Goal: Task Accomplishment & Management: Manage account settings

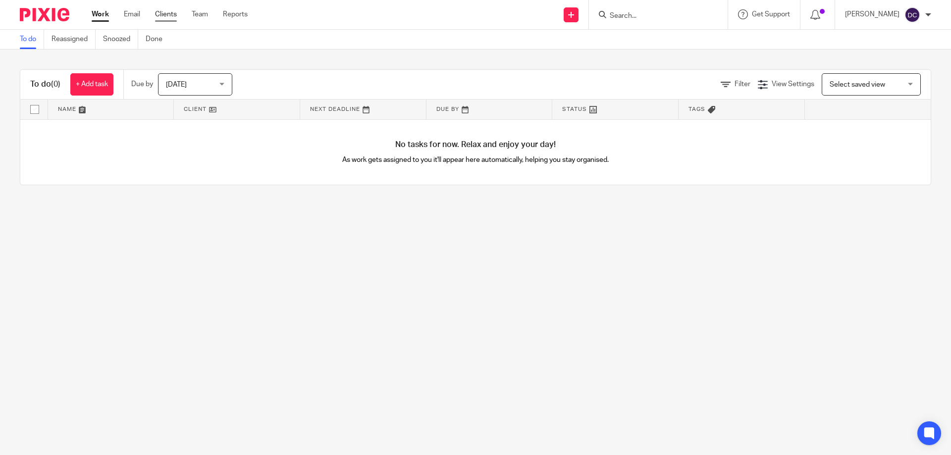
click at [160, 14] on link "Clients" at bounding box center [166, 14] width 22 height 10
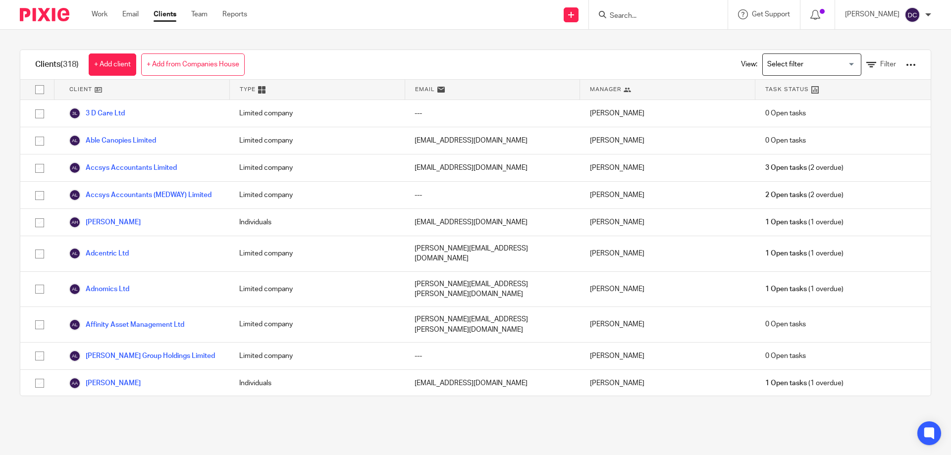
click at [626, 14] on input "Search" at bounding box center [653, 16] width 89 height 9
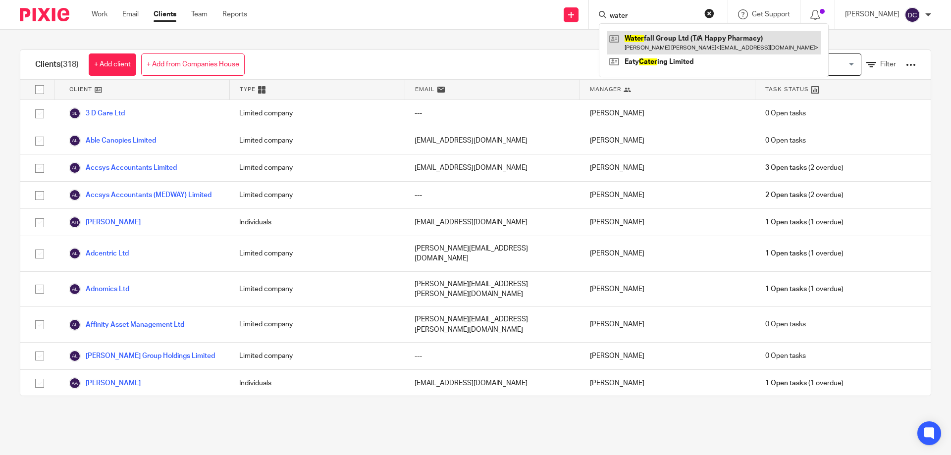
type input "water"
click at [650, 43] on link at bounding box center [714, 42] width 214 height 23
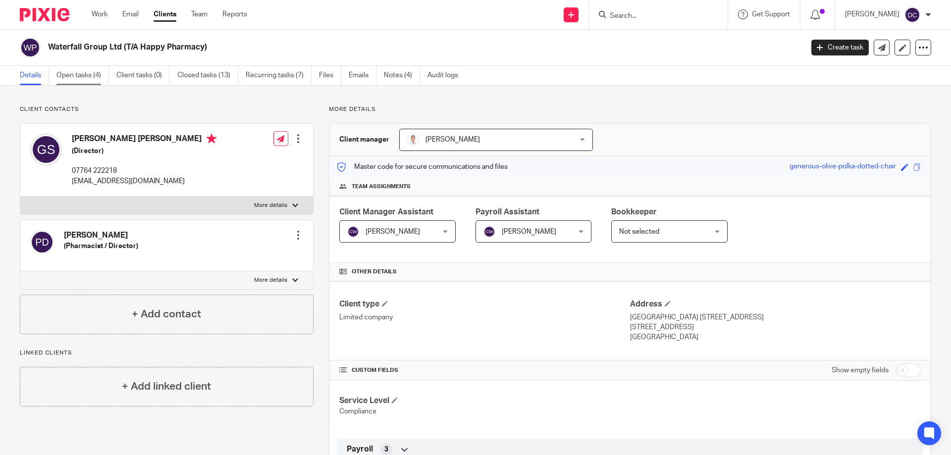
click at [85, 74] on link "Open tasks (4)" at bounding box center [82, 75] width 53 height 19
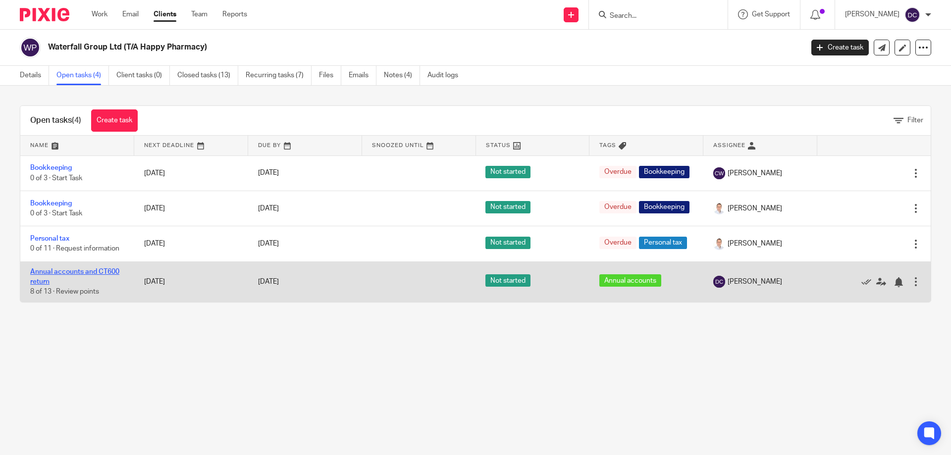
click at [67, 280] on link "Annual accounts and CT600 return" at bounding box center [74, 277] width 89 height 17
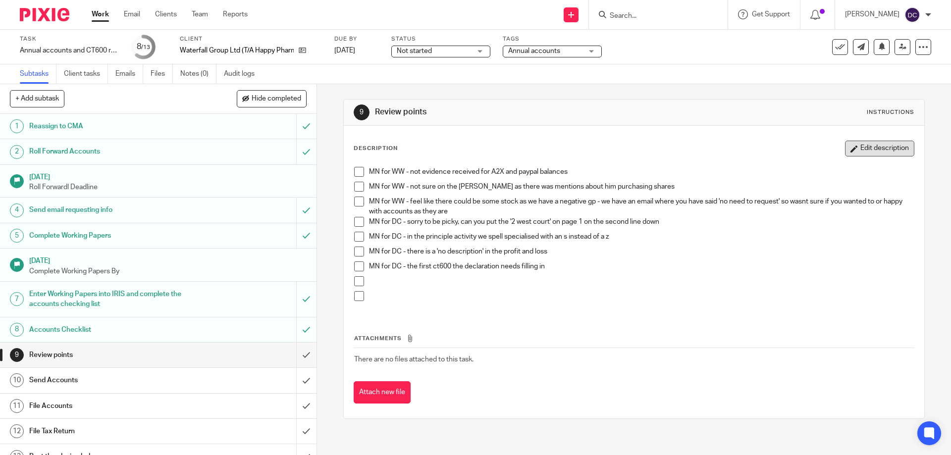
click at [852, 146] on button "Edit description" at bounding box center [879, 149] width 69 height 16
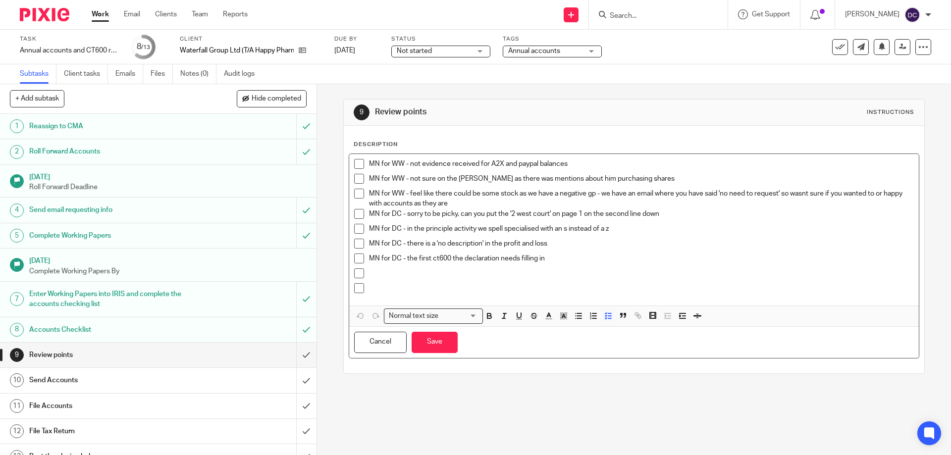
click at [677, 214] on p "MN for DC - sorry to be picky, can you put the '2 west court' on page 1 on the …" at bounding box center [641, 214] width 545 height 10
drag, startPoint x: 673, startPoint y: 218, endPoint x: 662, endPoint y: 217, distance: 11.4
click at [662, 216] on p "MN for DC - sorry to be picky, can you put the '2 west court' on page 1 on the …" at bounding box center [641, 214] width 545 height 10
click at [547, 317] on polyline "button" at bounding box center [548, 315] width 3 height 4
click at [552, 328] on li "color:#F44E3B" at bounding box center [551, 329] width 7 height 7
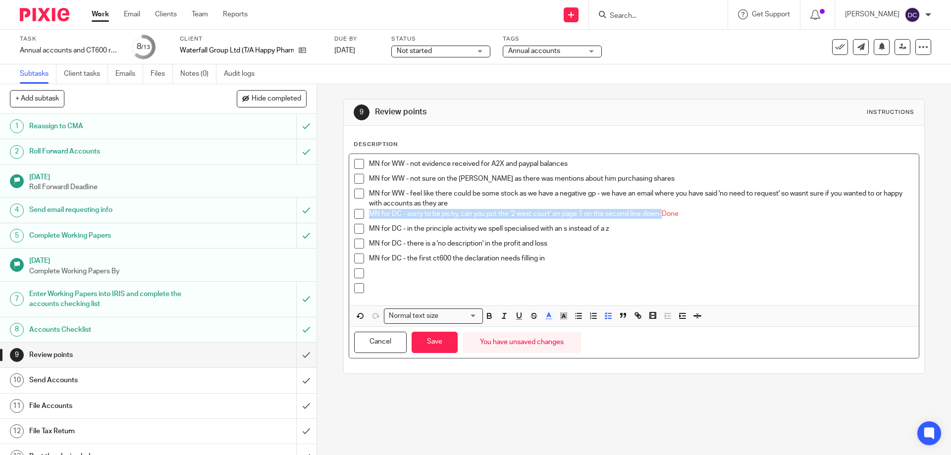
click at [356, 216] on span at bounding box center [359, 214] width 10 height 10
click at [551, 246] on p "MN for DC - there is a 'no description' in the profit and loss" at bounding box center [641, 244] width 545 height 10
drag, startPoint x: 567, startPoint y: 248, endPoint x: 547, endPoint y: 245, distance: 20.5
click at [547, 245] on p "MN for DC - there is a 'no description' in the profit and loss-Done" at bounding box center [641, 244] width 545 height 10
click at [546, 319] on line "button" at bounding box center [549, 319] width 6 height 0
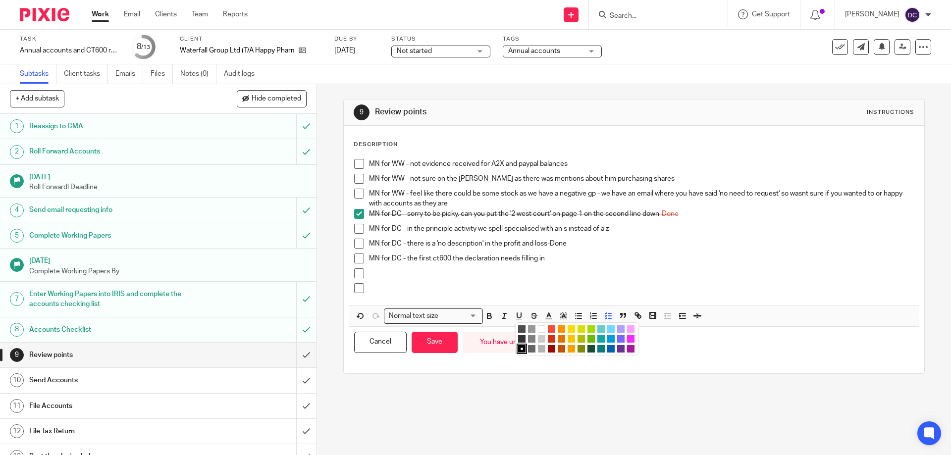
click at [548, 330] on li "color:#F44E3B" at bounding box center [551, 329] width 7 height 7
click at [356, 245] on span at bounding box center [359, 244] width 10 height 10
click at [360, 258] on span at bounding box center [359, 259] width 10 height 10
click at [574, 261] on p "MN for DC - the first ct600 the declaration needs filling in" at bounding box center [641, 259] width 545 height 10
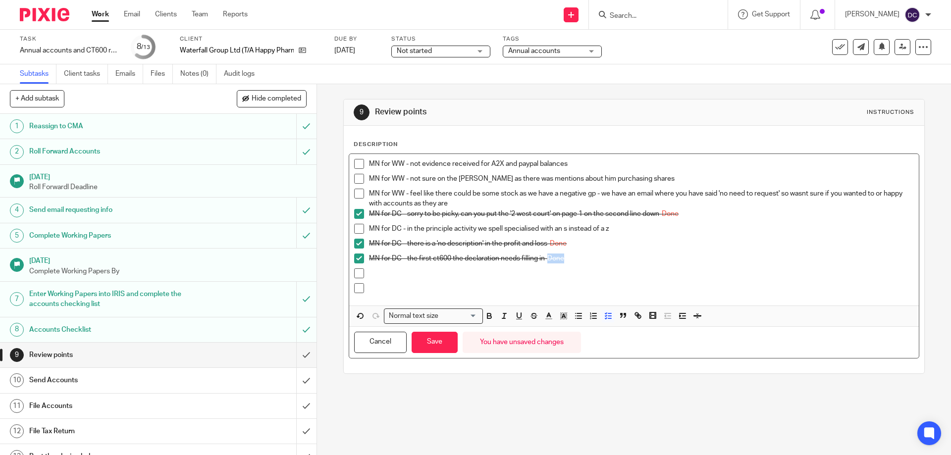
drag, startPoint x: 571, startPoint y: 254, endPoint x: 546, endPoint y: 258, distance: 25.0
click at [546, 258] on p "MN for DC - the first ct600 the declaration needs filling in-Done" at bounding box center [641, 259] width 545 height 10
click at [545, 314] on icon "button" at bounding box center [549, 316] width 9 height 9
click at [548, 329] on li "color:#F44E3B" at bounding box center [551, 329] width 7 height 7
click at [626, 227] on p "MN for DC - in the principle activity we spell specialised with an s instead of…" at bounding box center [641, 229] width 545 height 10
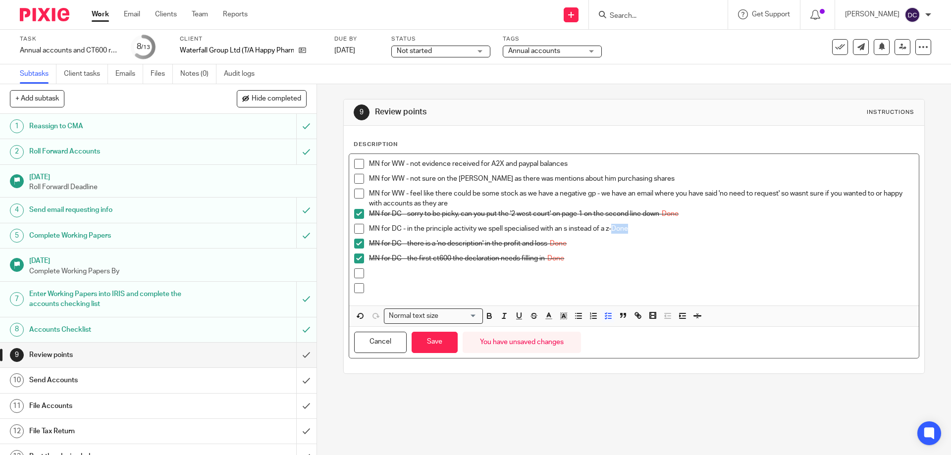
drag, startPoint x: 632, startPoint y: 227, endPoint x: 613, endPoint y: 231, distance: 19.8
click at [613, 231] on p "MN for DC - in the principle activity we spell specialised with an s instead of…" at bounding box center [641, 229] width 545 height 10
click at [546, 319] on line "button" at bounding box center [549, 319] width 6 height 0
click at [548, 328] on li "color:#F44E3B" at bounding box center [551, 329] width 7 height 7
click at [357, 233] on span at bounding box center [359, 229] width 10 height 10
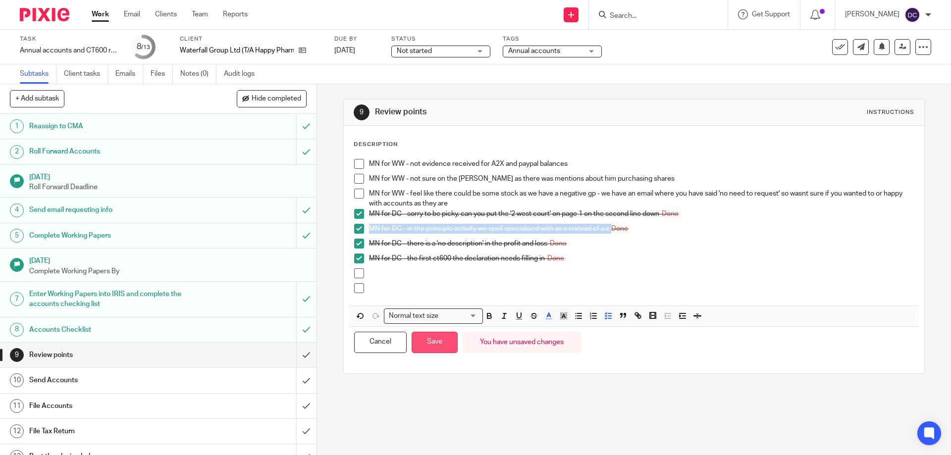
click at [441, 338] on button "Save" at bounding box center [435, 342] width 46 height 21
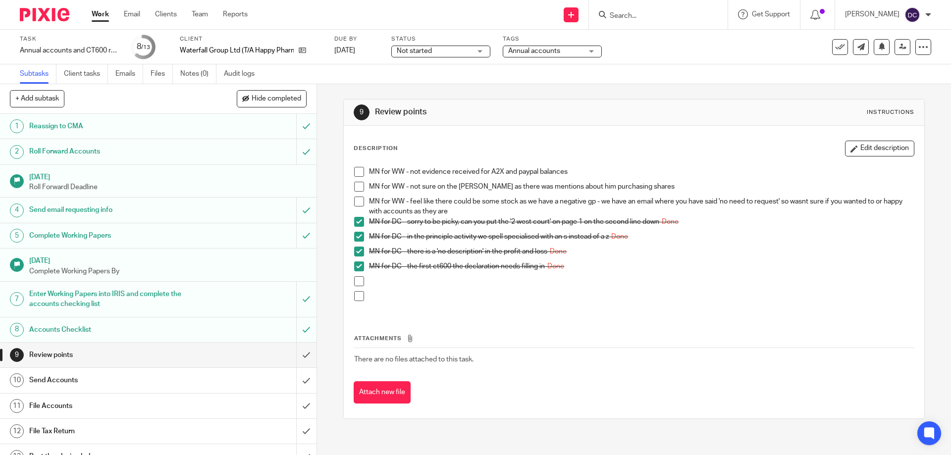
click at [472, 49] on div "Not started Not started" at bounding box center [440, 52] width 99 height 12
click at [452, 81] on li "In progress" at bounding box center [441, 87] width 98 height 20
click at [557, 51] on span "Annual accounts" at bounding box center [534, 51] width 52 height 7
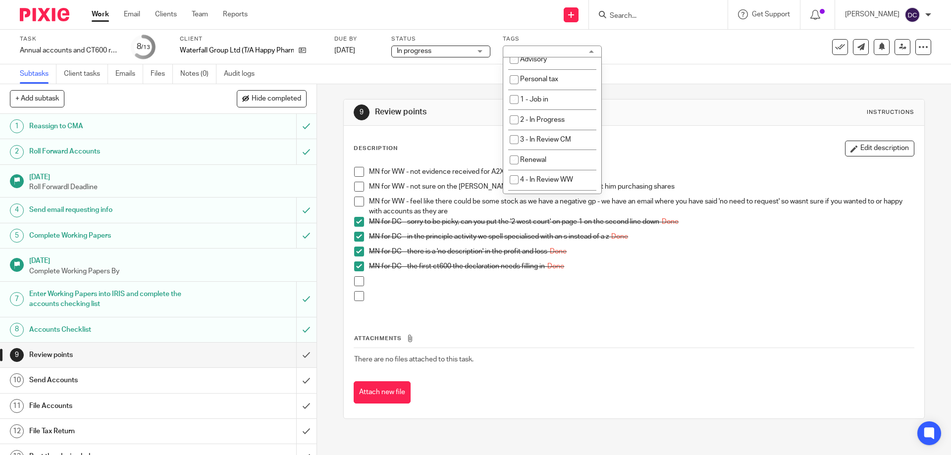
scroll to position [225, 0]
click at [551, 105] on span "4 - In Review WW" at bounding box center [546, 103] width 53 height 7
checkbox input "true"
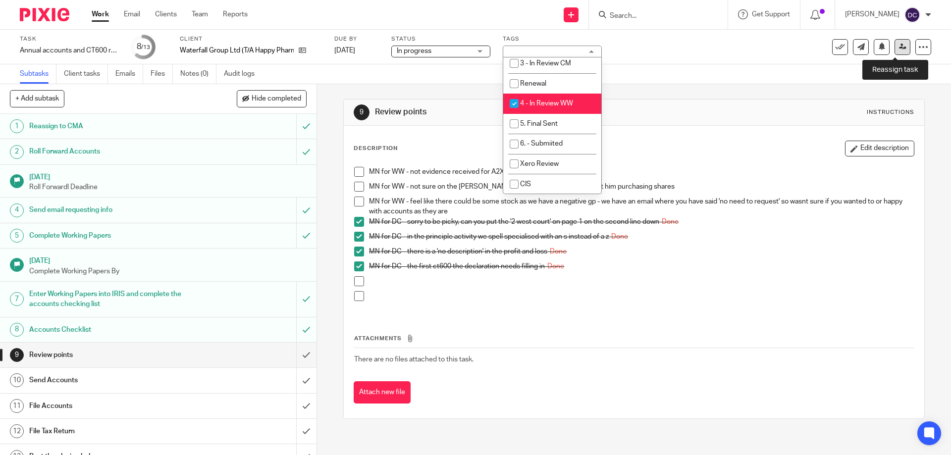
click at [899, 49] on icon at bounding box center [902, 46] width 7 height 7
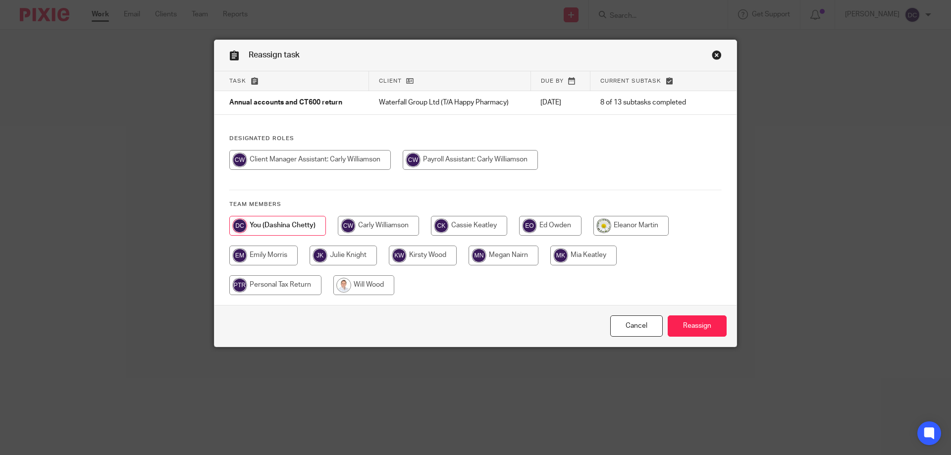
click at [375, 287] on input "radio" at bounding box center [364, 286] width 61 height 20
radio input "true"
click at [714, 330] on input "Reassign" at bounding box center [697, 326] width 59 height 21
